Goal: Navigation & Orientation: Go to known website

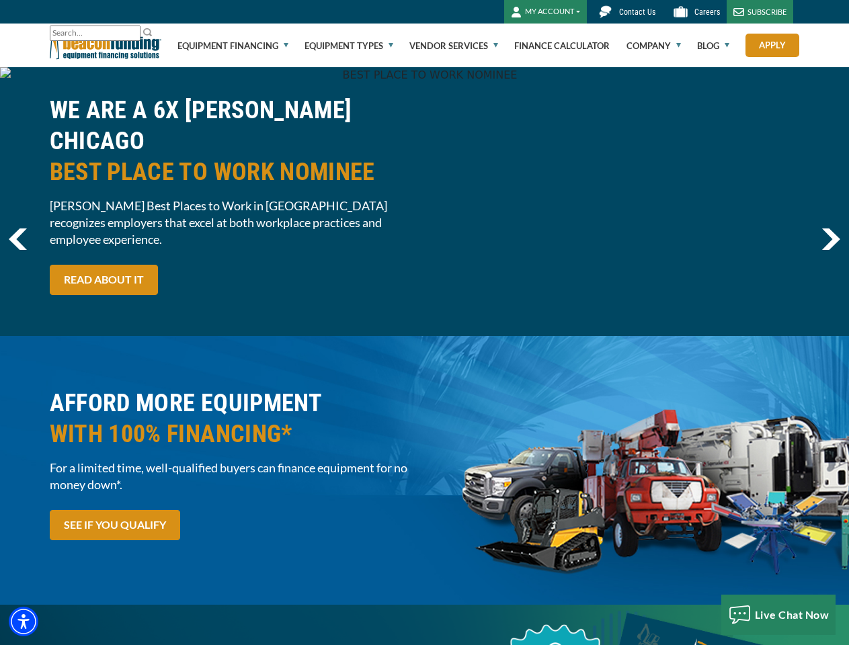
click at [424, 323] on div "WE ARE A 6X [PERSON_NAME] CHICAGO BEST PLACE TO WORK NOMINEE [PERSON_NAME] Best…" at bounding box center [424, 201] width 849 height 269
click at [24, 622] on img "Accessibility Menu" at bounding box center [24, 622] width 30 height 30
click at [424, 323] on body "Skip to main content Enable accessibility for low vision Open the accessibility…" at bounding box center [424, 322] width 849 height 645
click at [132, 34] on body "Skip to main content Enable accessibility for low vision Open the accessibility…" at bounding box center [424, 322] width 849 height 645
click at [778, 615] on body "Skip to main content Enable accessibility for low vision Open the accessibility…" at bounding box center [424, 322] width 849 height 645
